Goal: Task Accomplishment & Management: Use online tool/utility

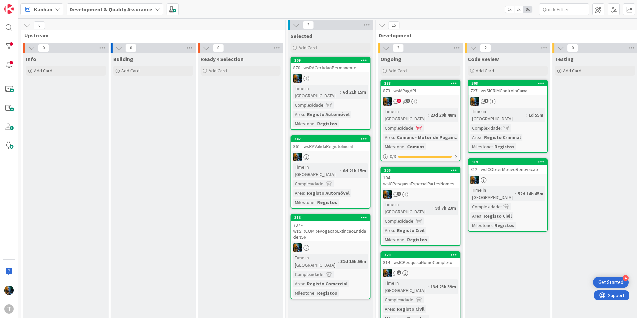
scroll to position [0, 90]
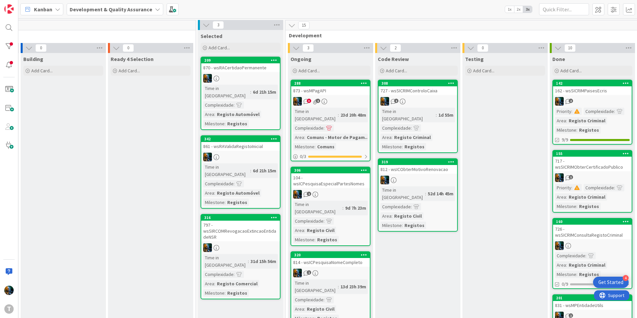
click at [306, 192] on icon "1" at bounding box center [307, 195] width 6 height 6
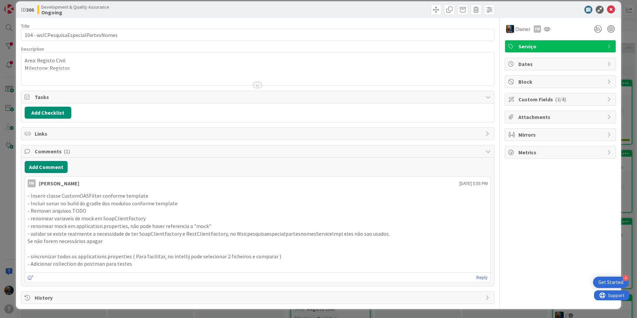
scroll to position [8, 0]
click at [607, 10] on icon at bounding box center [611, 9] width 8 height 8
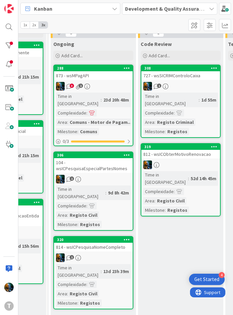
scroll to position [33, 327]
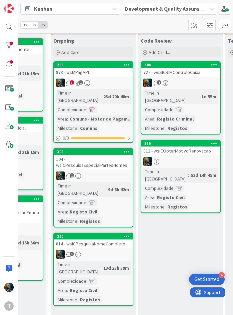
click at [71, 173] on span "1" at bounding box center [72, 175] width 4 height 4
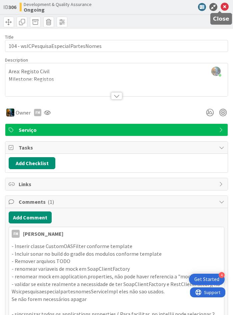
click at [221, 5] on icon at bounding box center [225, 7] width 8 height 8
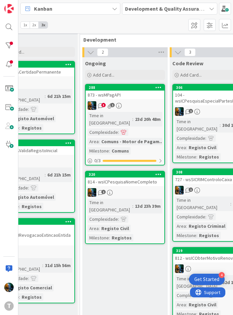
scroll to position [33, 296]
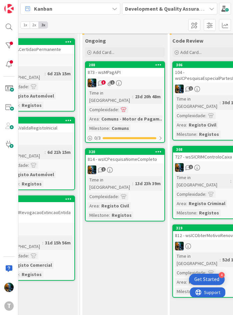
click at [103, 167] on span "1" at bounding box center [103, 169] width 4 height 4
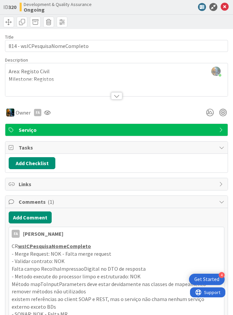
click at [221, 7] on icon at bounding box center [225, 7] width 8 height 8
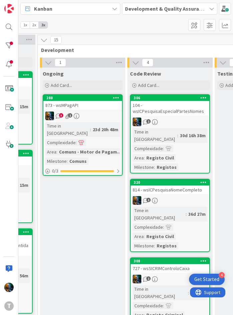
scroll to position [0, 337]
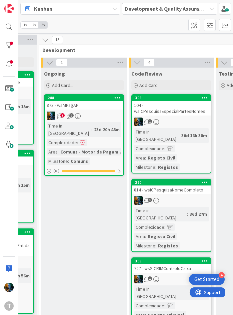
click at [61, 116] on span "3" at bounding box center [62, 115] width 4 height 4
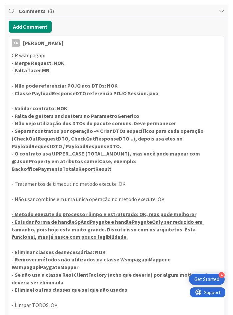
scroll to position [200, 0]
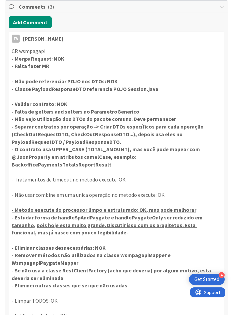
drag, startPoint x: 112, startPoint y: 164, endPoint x: 12, endPoint y: 104, distance: 116.3
copy div "- Validar contrato: NOK - Falta de getters and setters no ParametroGenerico - N…"
click at [141, 102] on p "- Validar contrato: NOK" at bounding box center [117, 104] width 210 height 8
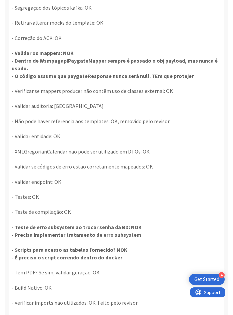
scroll to position [567, 0]
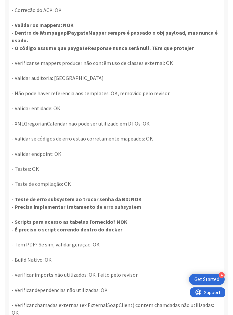
drag, startPoint x: 138, startPoint y: 207, endPoint x: 11, endPoint y: 202, distance: 126.4
drag, startPoint x: 11, startPoint y: 202, endPoint x: 75, endPoint y: 196, distance: 63.6
click at [75, 196] on strong "- Teste de erro subsystem ao trocar senha da BD: NOK" at bounding box center [77, 199] width 130 height 7
click at [55, 200] on strong "- Teste de erro subsystem ao trocar senha da BD: NOK" at bounding box center [77, 199] width 130 height 7
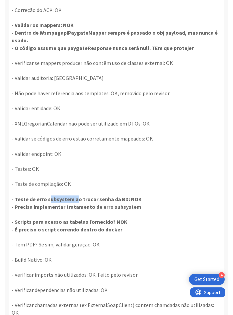
click at [55, 200] on strong "- Teste de erro subsystem ao trocar senha da BD: NOK" at bounding box center [77, 199] width 130 height 7
drag, startPoint x: 55, startPoint y: 200, endPoint x: 100, endPoint y: 201, distance: 45.0
click at [100, 201] on strong "- Teste de erro subsystem ao trocar senha da BD: NOK" at bounding box center [77, 199] width 130 height 7
drag, startPoint x: 140, startPoint y: 207, endPoint x: 12, endPoint y: 198, distance: 127.7
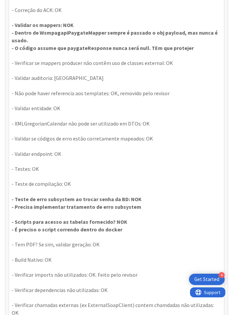
drag, startPoint x: 12, startPoint y: 198, endPoint x: 76, endPoint y: 196, distance: 63.3
click at [76, 196] on strong "- Teste de erro subsystem ao trocar senha da BD: NOK" at bounding box center [77, 199] width 130 height 7
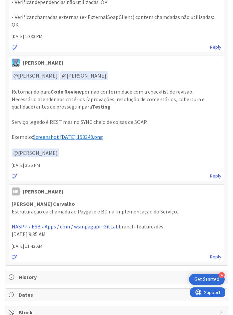
scroll to position [927, 0]
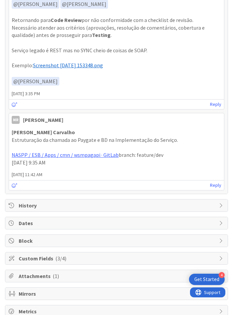
click at [77, 202] on span "History" at bounding box center [117, 206] width 197 height 8
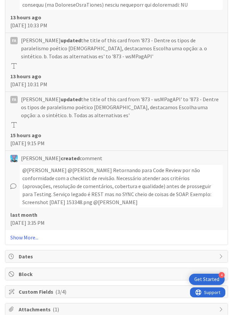
scroll to position [1493, 0]
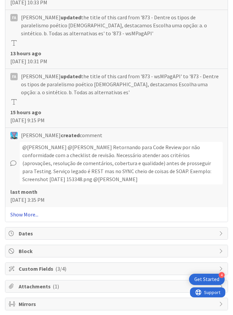
click at [26, 211] on link "Show More..." at bounding box center [116, 215] width 212 height 8
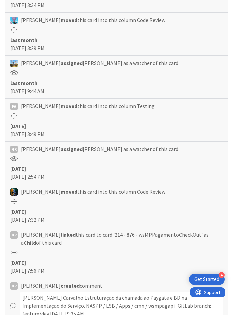
scroll to position [1760, 0]
